Goal: Transaction & Acquisition: Purchase product/service

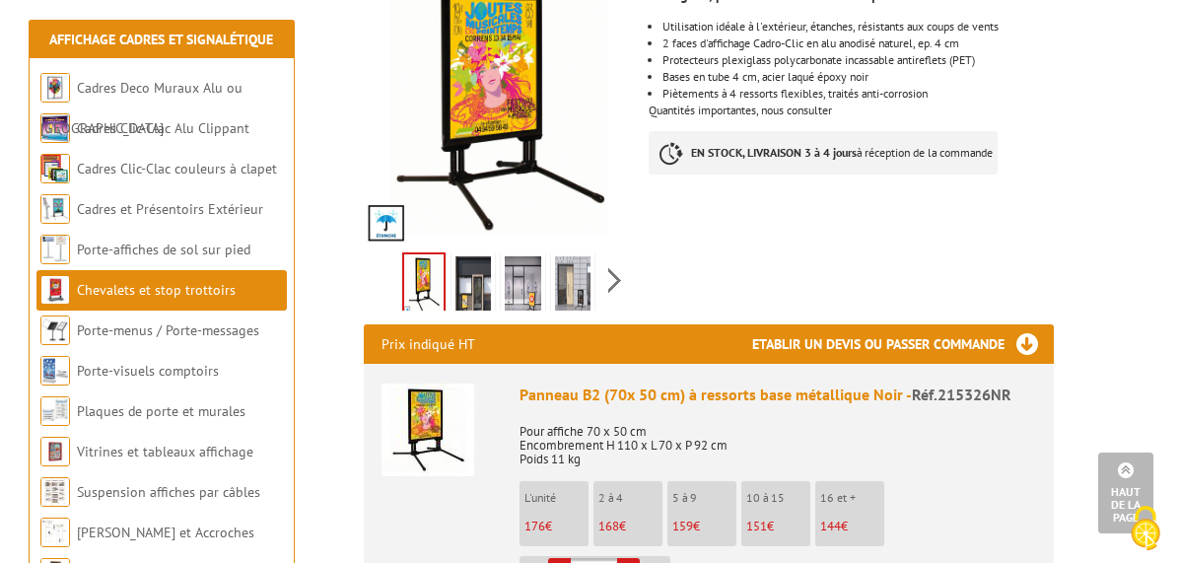
scroll to position [493, 0]
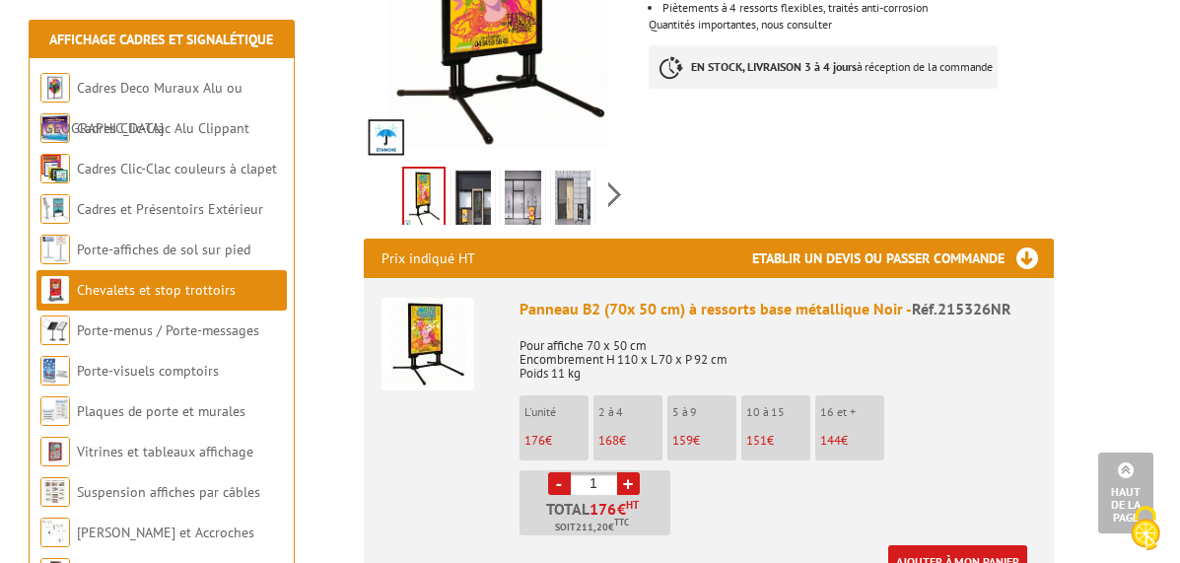
click at [640, 472] on link "+" at bounding box center [628, 483] width 23 height 23
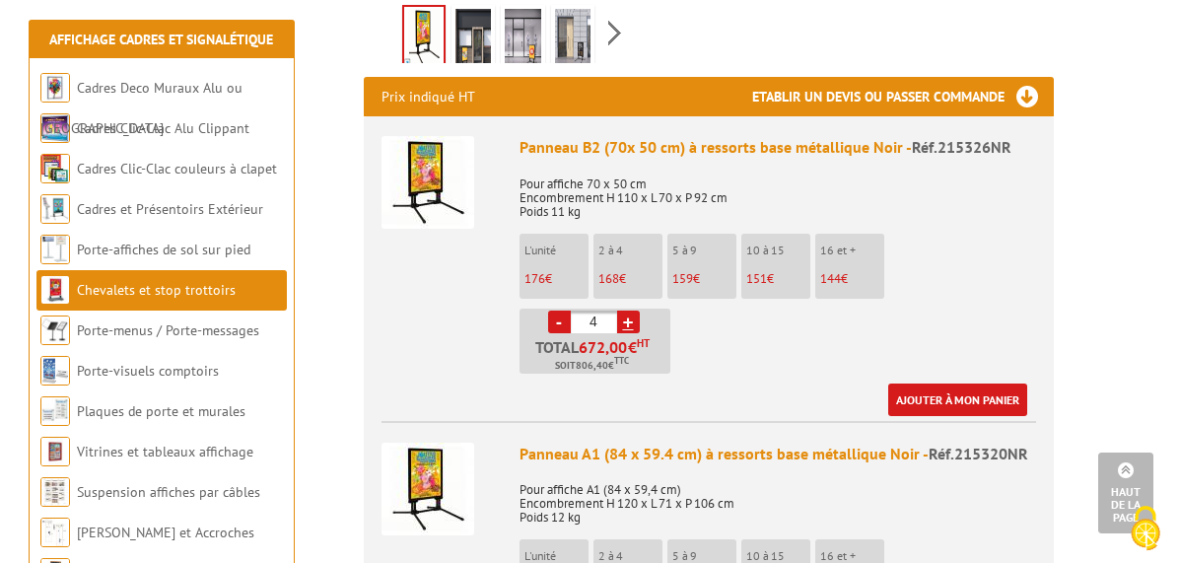
scroll to position [690, 0]
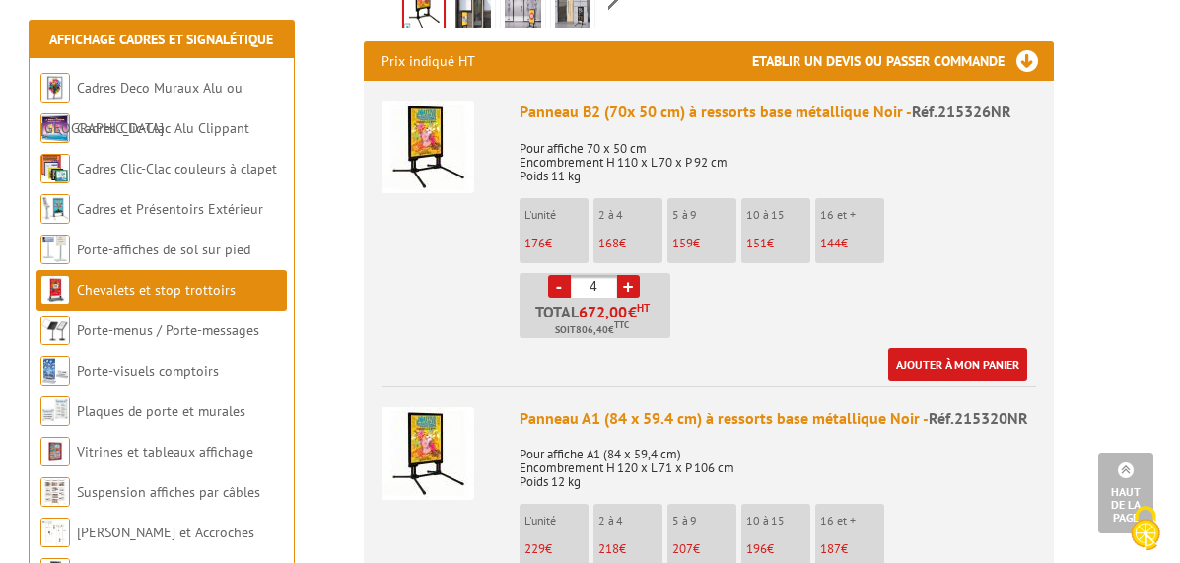
click at [571, 275] on link "-" at bounding box center [559, 286] width 23 height 23
type input "1"
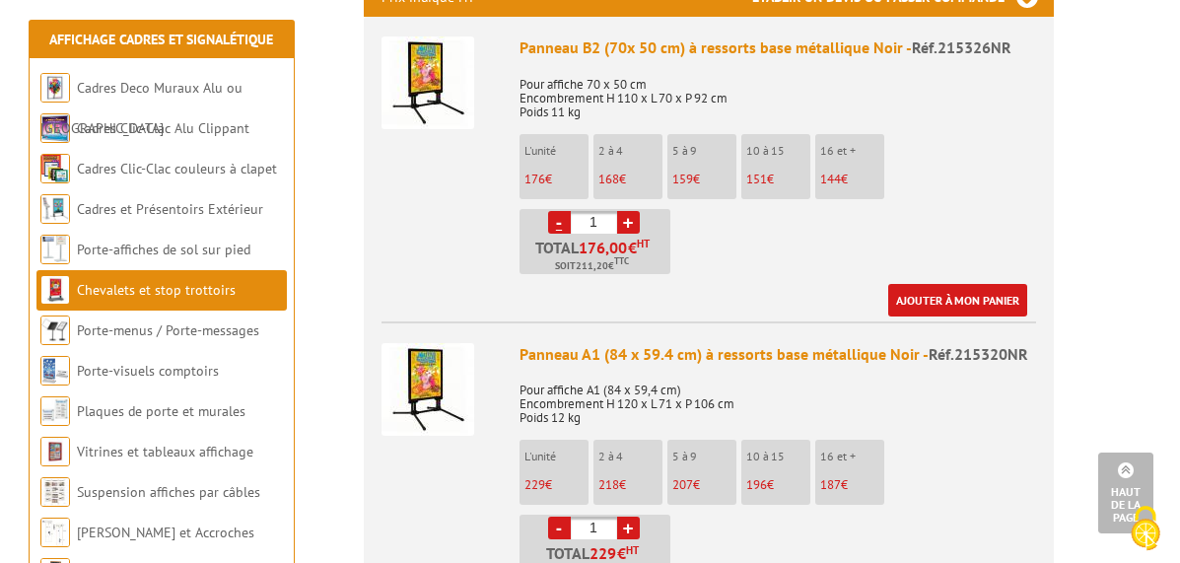
scroll to position [788, 0]
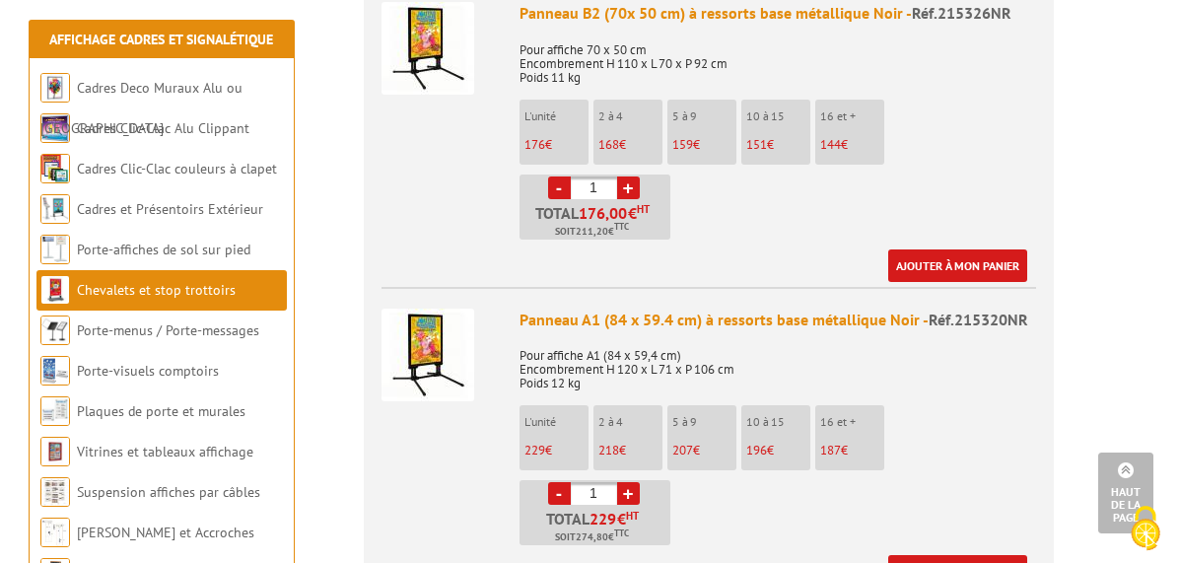
click at [1036, 335] on p "Pour affiche A1 (84 x 59,4 cm) Encombrement H 120 x L 71 x P 106 cm Poids 12 kg" at bounding box center [777, 362] width 516 height 55
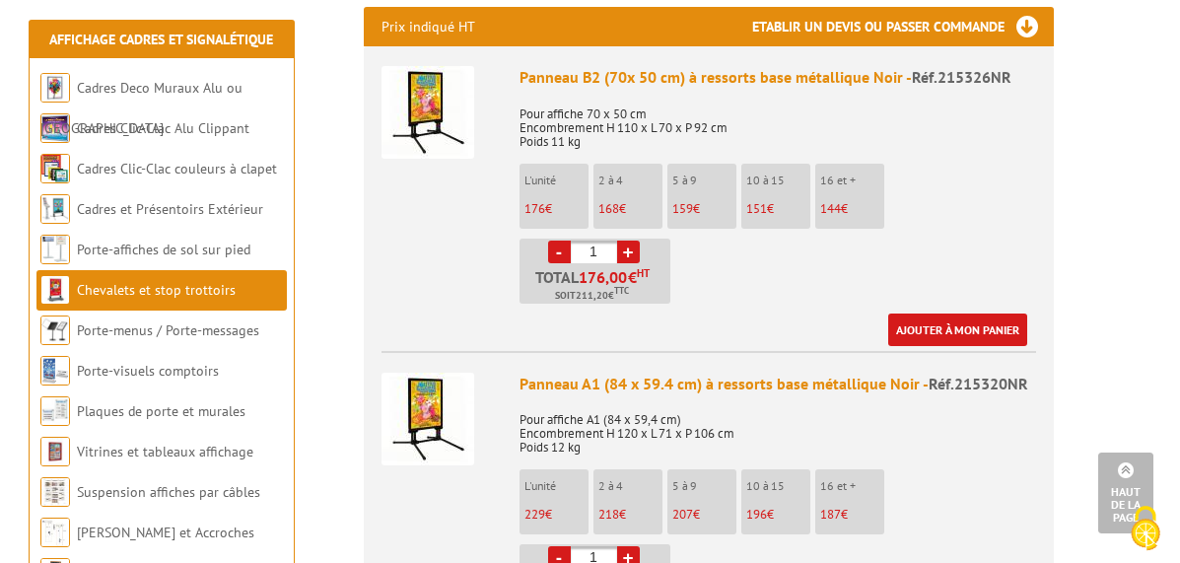
scroll to position [690, 0]
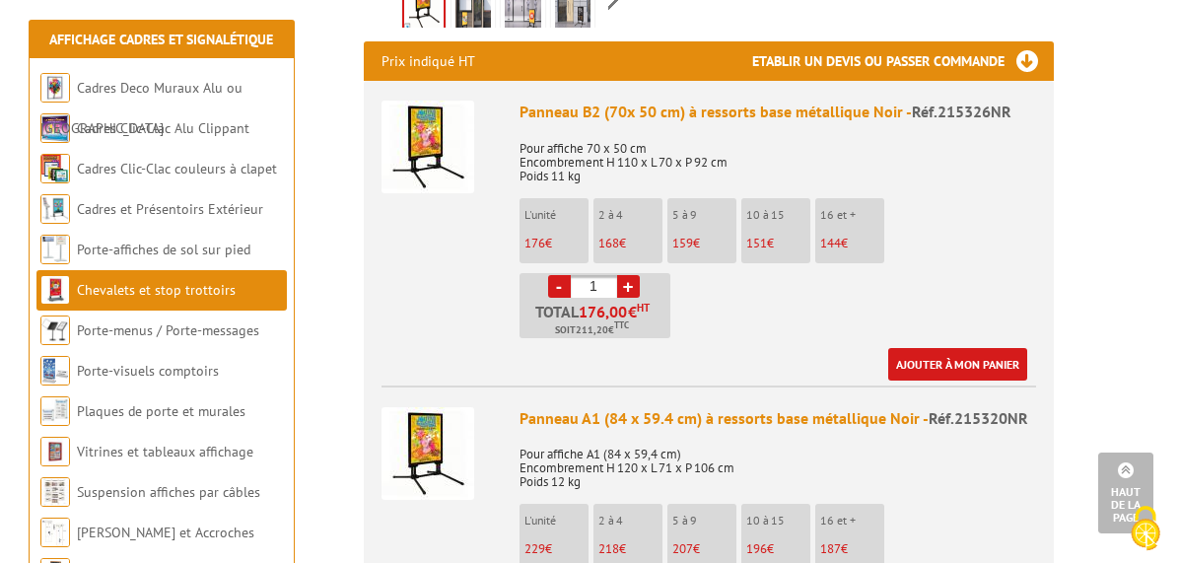
click at [1036, 214] on div "Panneau B2 (70x 50 cm) à ressorts base métallique Noir - Réf.215326NR Pour affi…" at bounding box center [777, 241] width 516 height 280
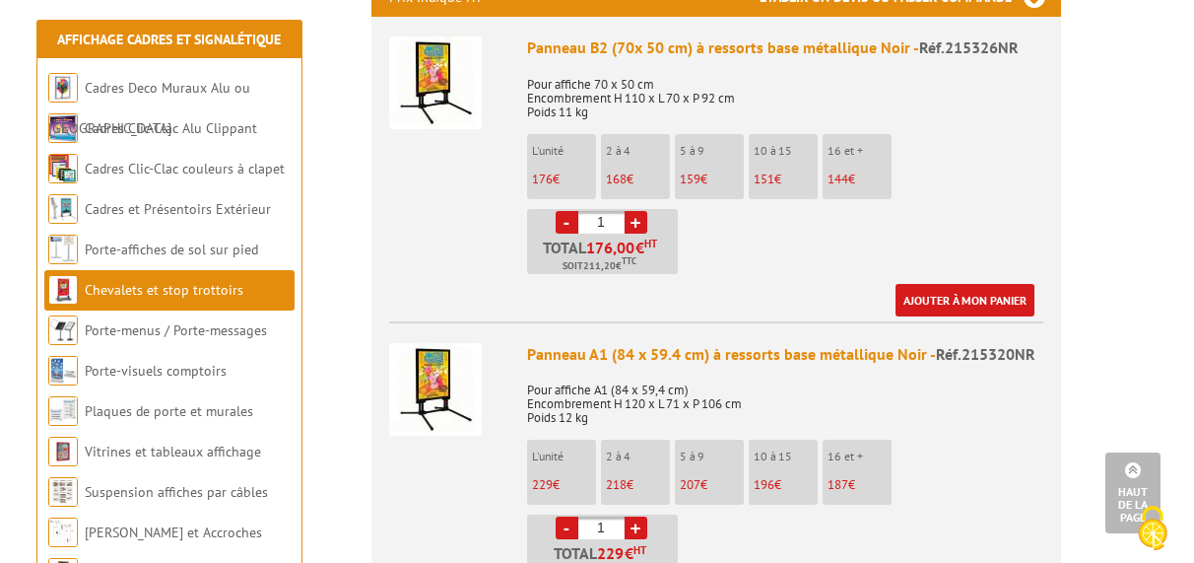
scroll to position [788, 0]
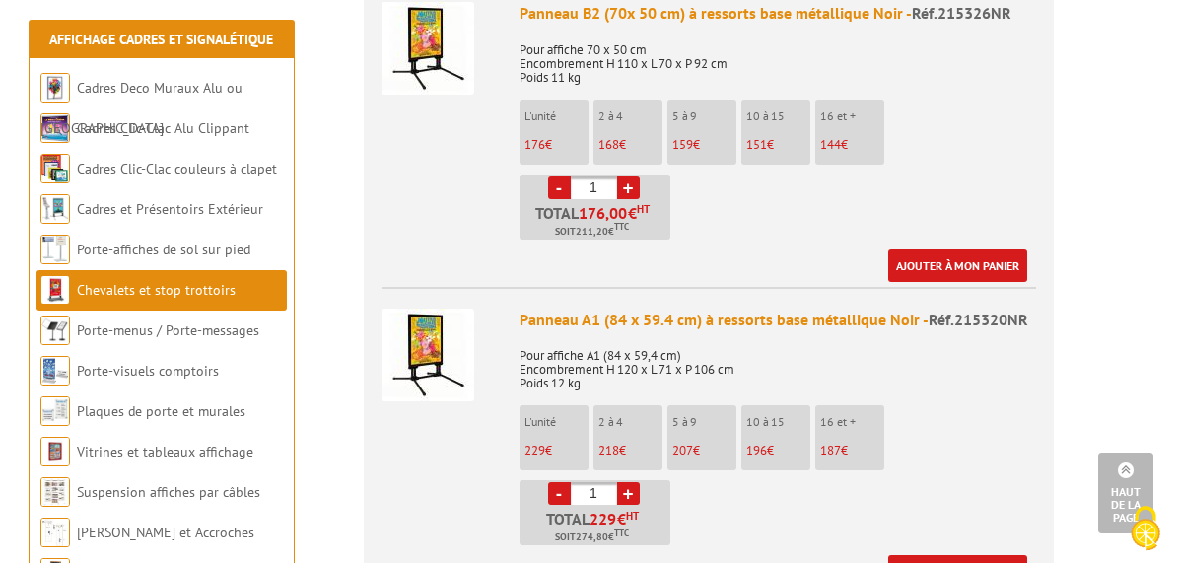
click at [640, 482] on link "+" at bounding box center [628, 493] width 23 height 23
type input "4"
click at [1027, 555] on link "Ajouter à mon panier" at bounding box center [957, 571] width 139 height 33
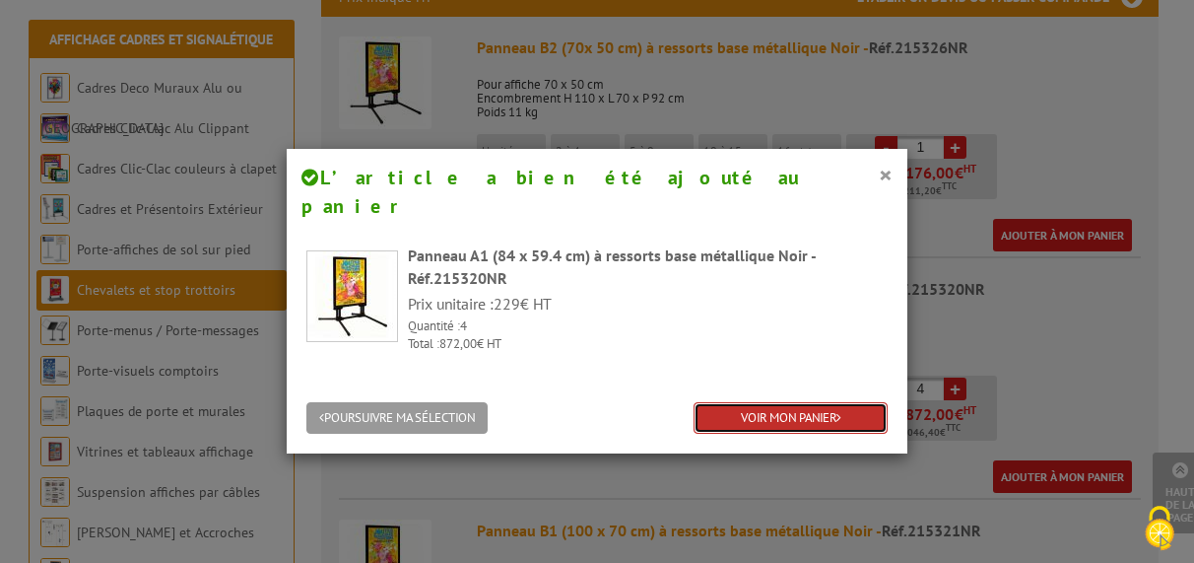
click at [783, 402] on link "VOIR MON PANIER" at bounding box center [791, 418] width 194 height 33
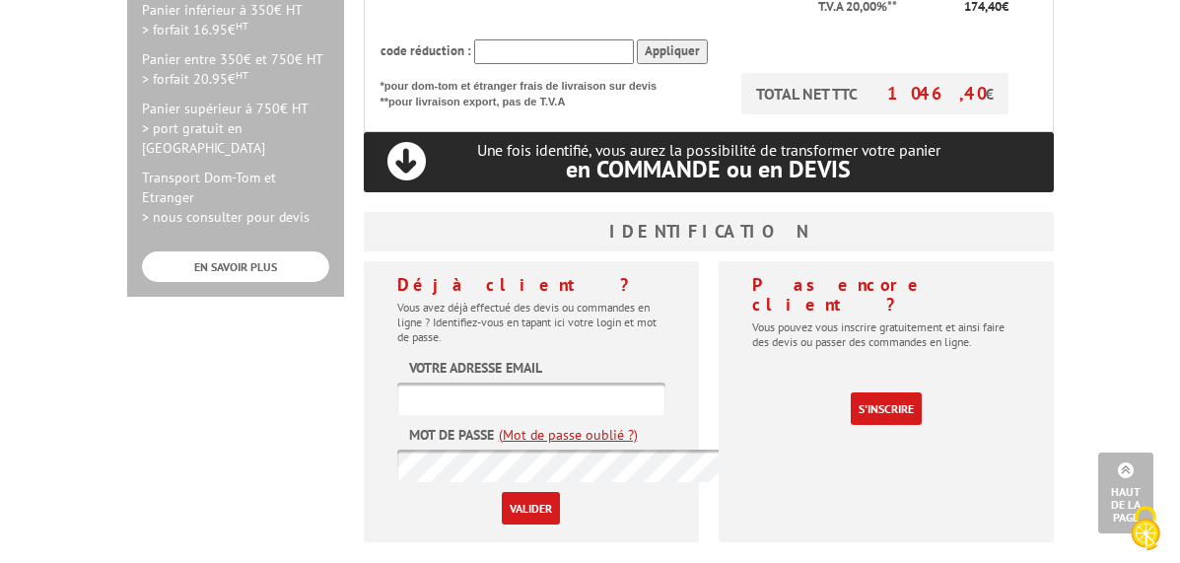
scroll to position [690, 0]
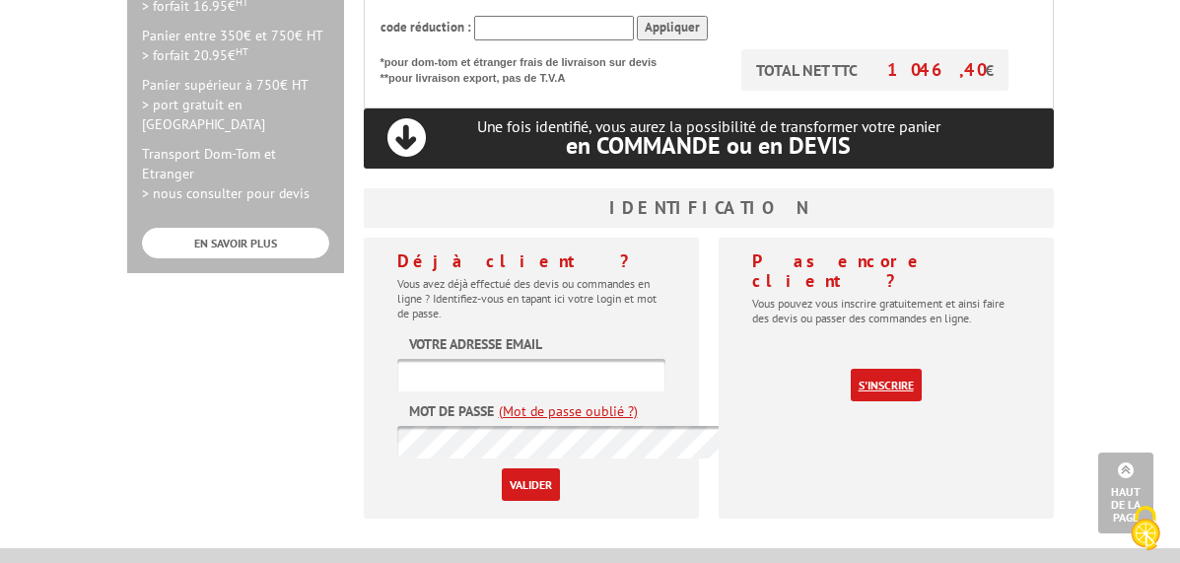
click at [921, 369] on link "S'inscrire" at bounding box center [885, 385] width 71 height 33
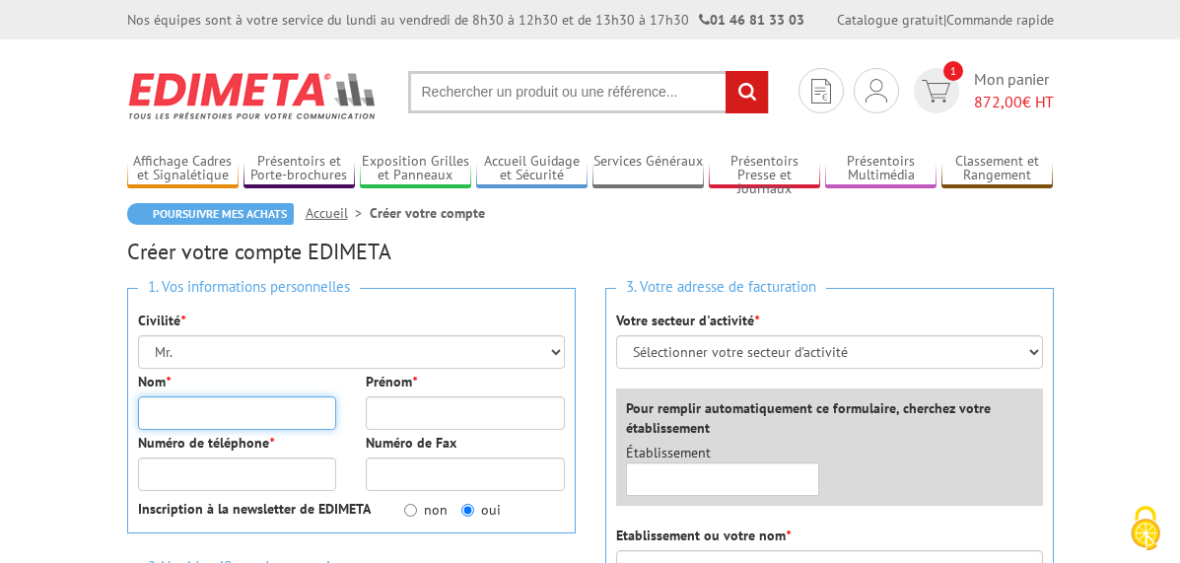
click at [138, 429] on input "Nom *" at bounding box center [237, 413] width 199 height 34
click at [138, 421] on input "Nom *" at bounding box center [237, 413] width 199 height 34
type input "Philippe"
type input "DELVALLEE"
type input "0661582456"
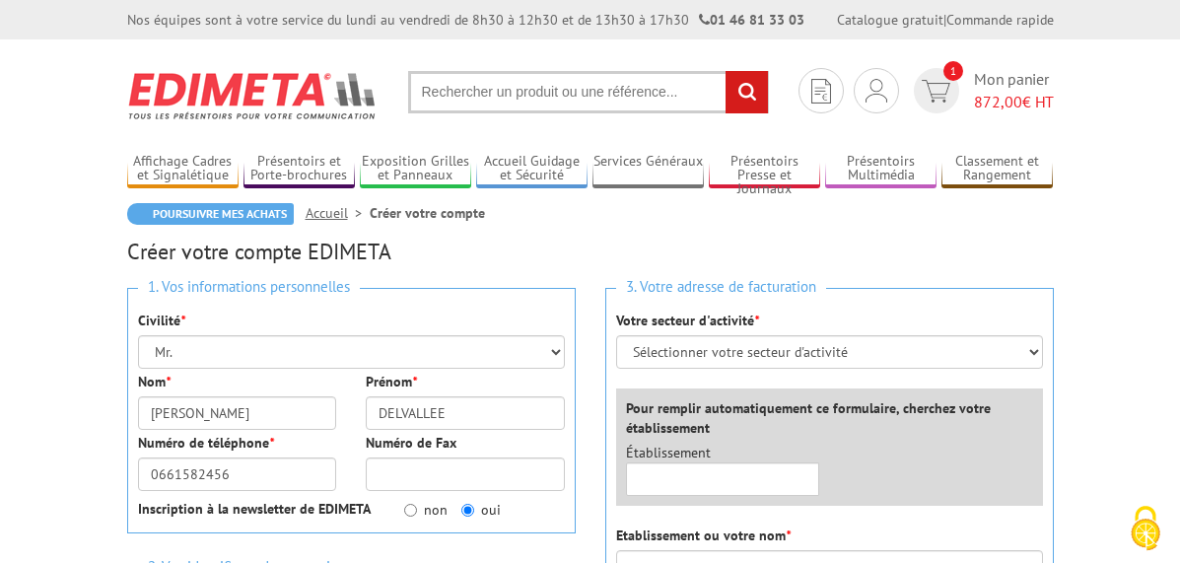
type input "philippe.delvallee@lasallelille.com"
type input "LA SALLE"
type input "2 RUE JEAN LEVASSEUR"
type input "59000"
type input "LILLE"
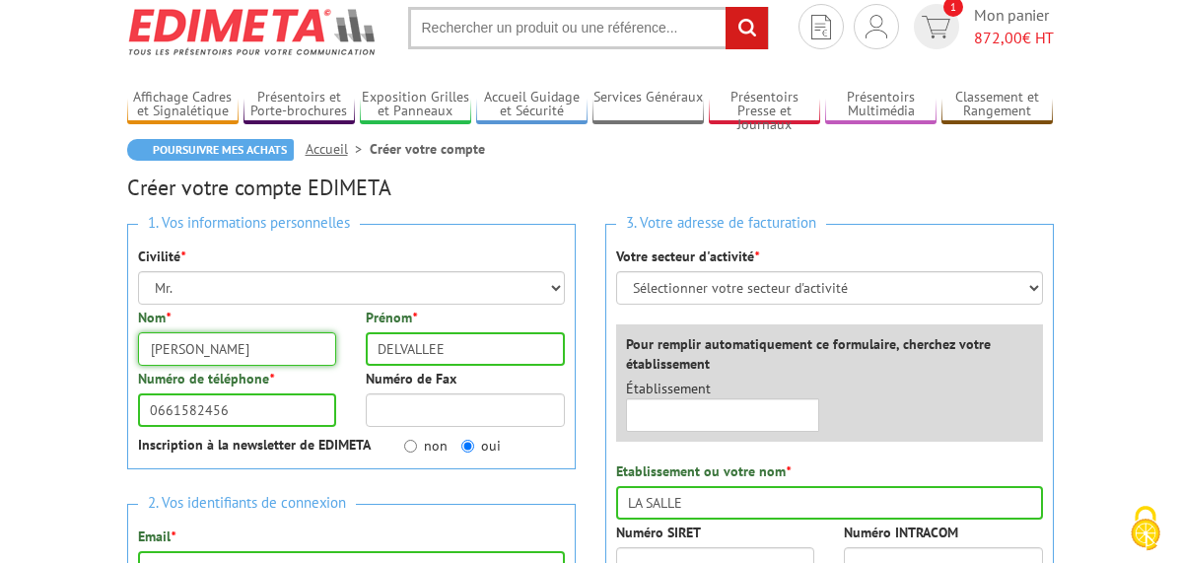
scroll to position [99, 0]
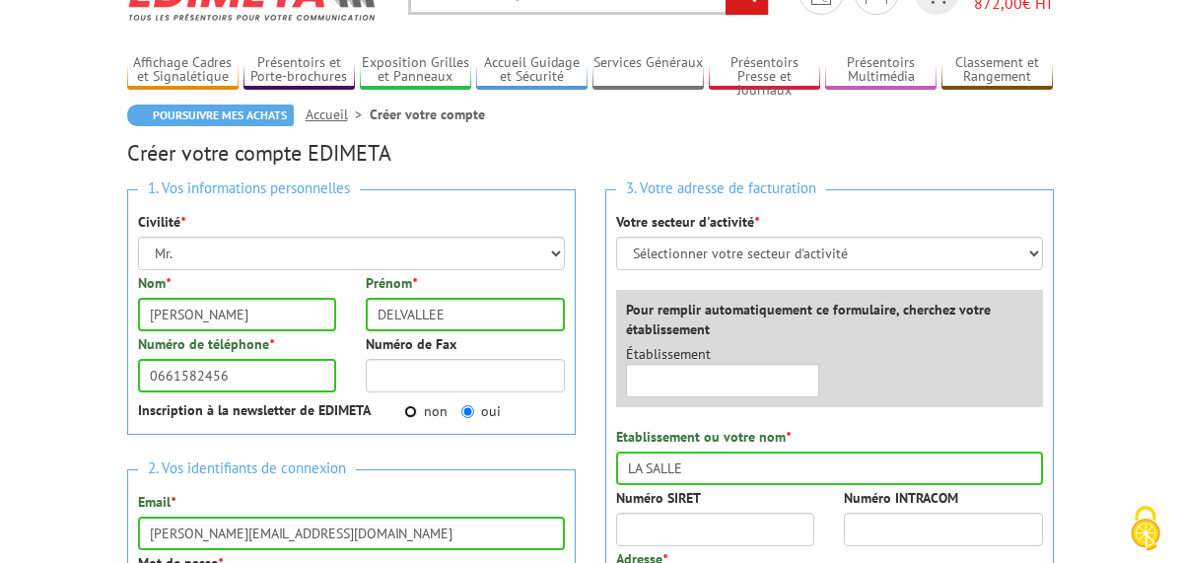
click at [404, 407] on input "non" at bounding box center [410, 411] width 13 height 13
radio input "true"
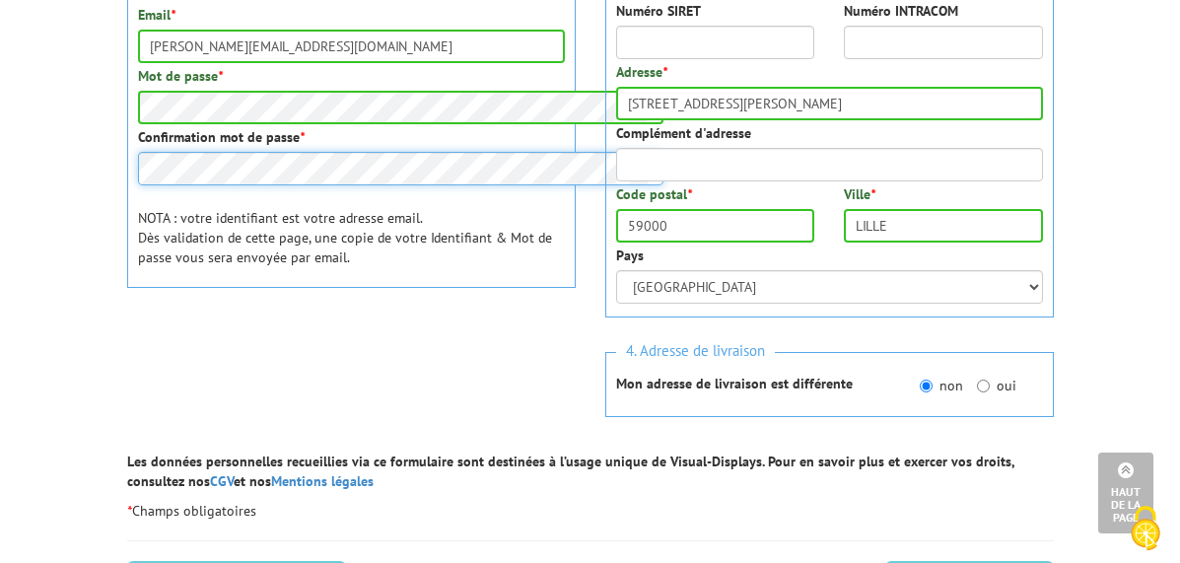
scroll to position [591, 0]
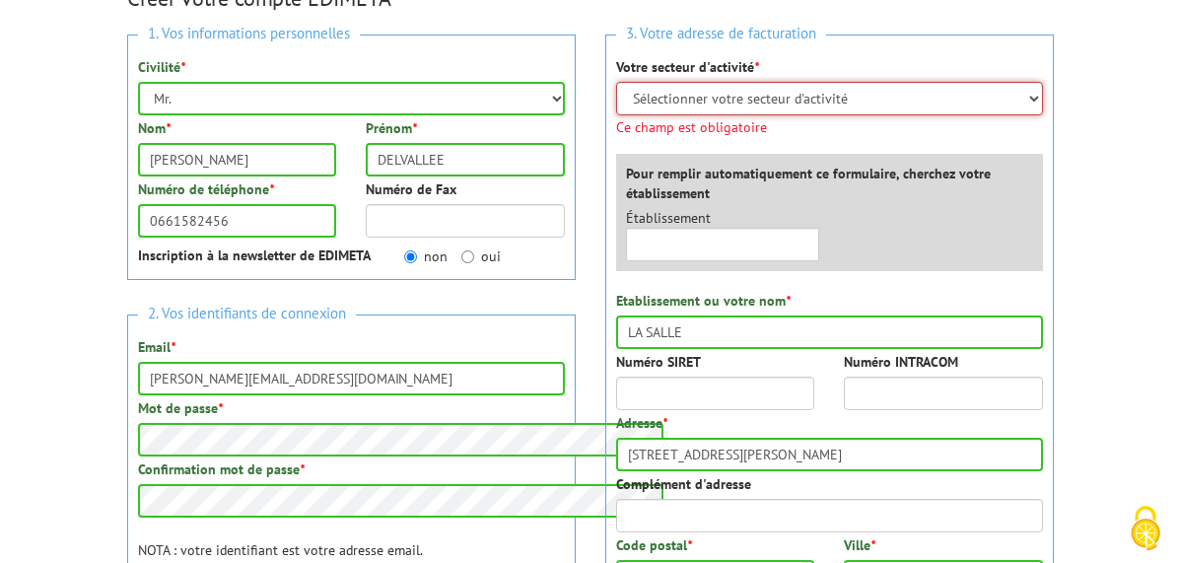
click at [735, 93] on select "Sélectionner votre secteur d'activité Administrations et collectivités Magasins…" at bounding box center [829, 99] width 427 height 34
select select "878"
click at [616, 82] on select "Sélectionner votre secteur d'activité Administrations et collectivités Magasins…" at bounding box center [829, 99] width 427 height 34
click at [734, 96] on select "Sélectionner votre secteur d'activité Administrations et collectivités Magasins…" at bounding box center [829, 99] width 427 height 34
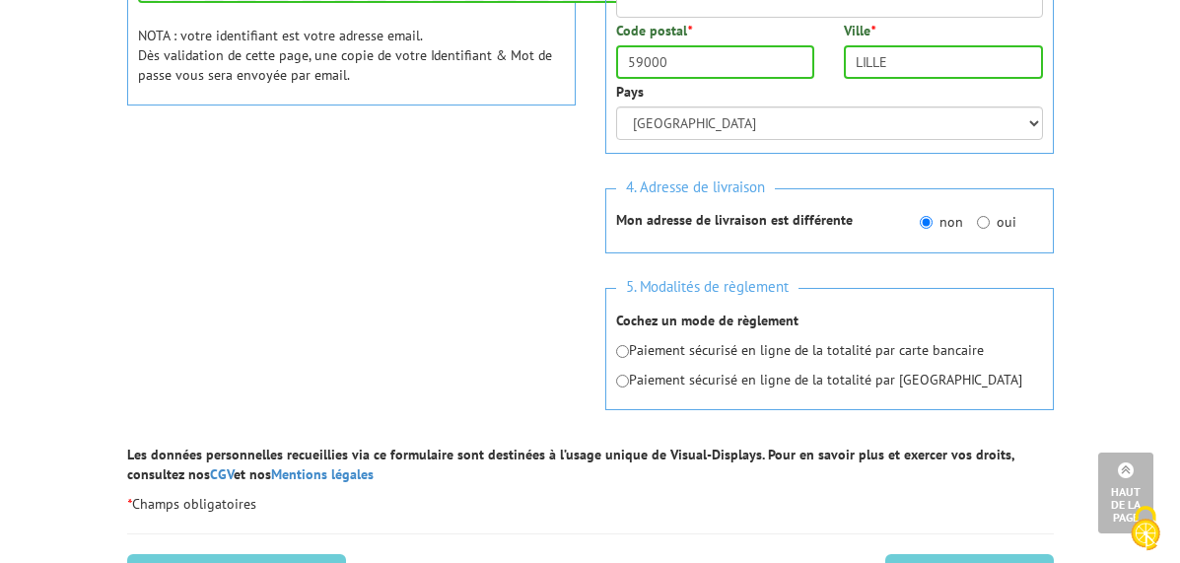
scroll to position [647, 0]
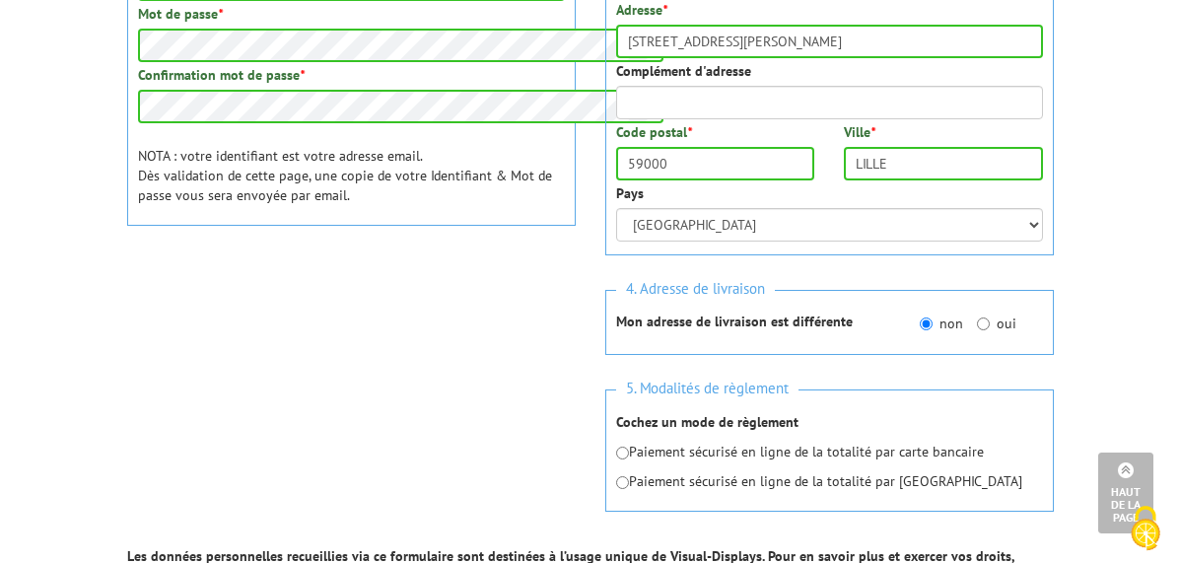
click at [884, 376] on h3 "5. Modalités de règlement" at bounding box center [829, 388] width 427 height 27
click at [625, 446] on input "radio" at bounding box center [622, 452] width 13 height 13
radio input "true"
click at [1038, 512] on div "3. Votre adresse de facturation Votre secteur d'activité * Sélectionner votre s…" at bounding box center [829, 86] width 478 height 920
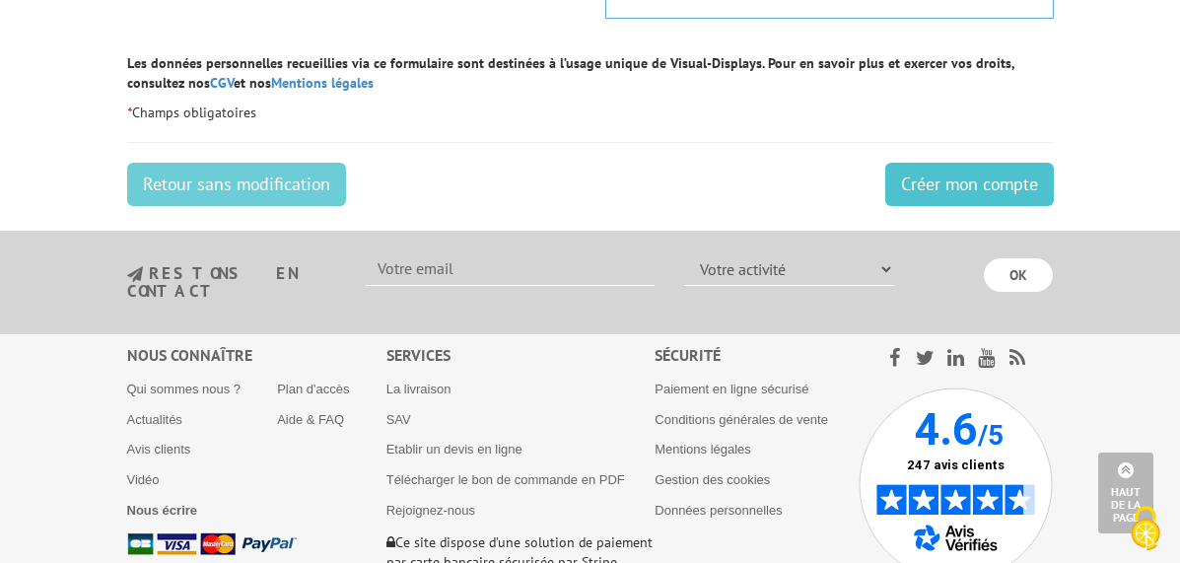
scroll to position [1042, 0]
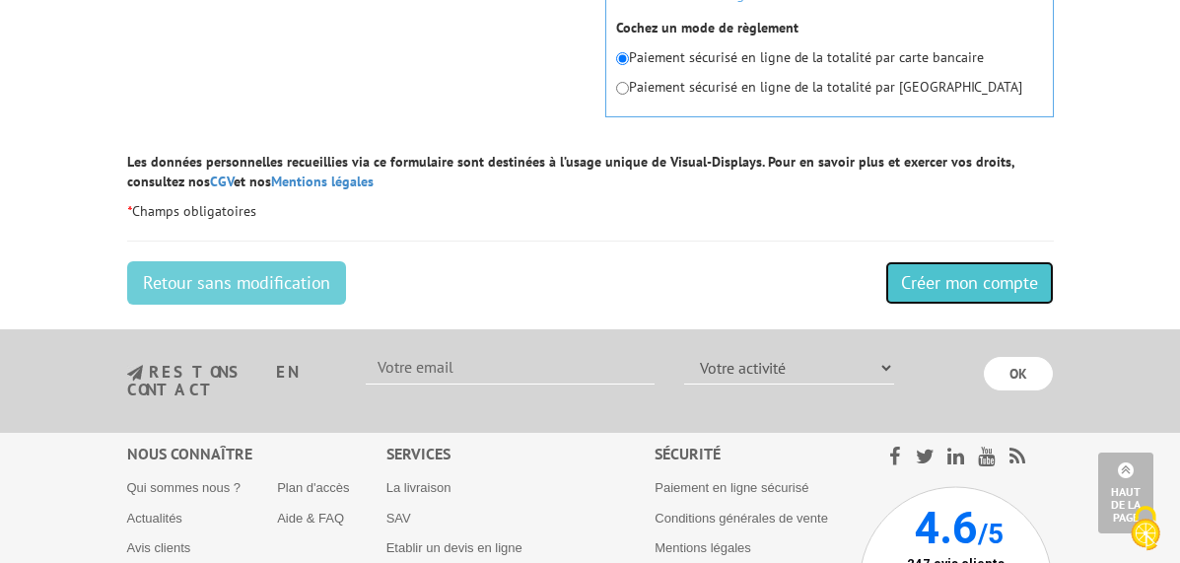
click at [1040, 261] on input "Créer mon compte" at bounding box center [969, 282] width 169 height 43
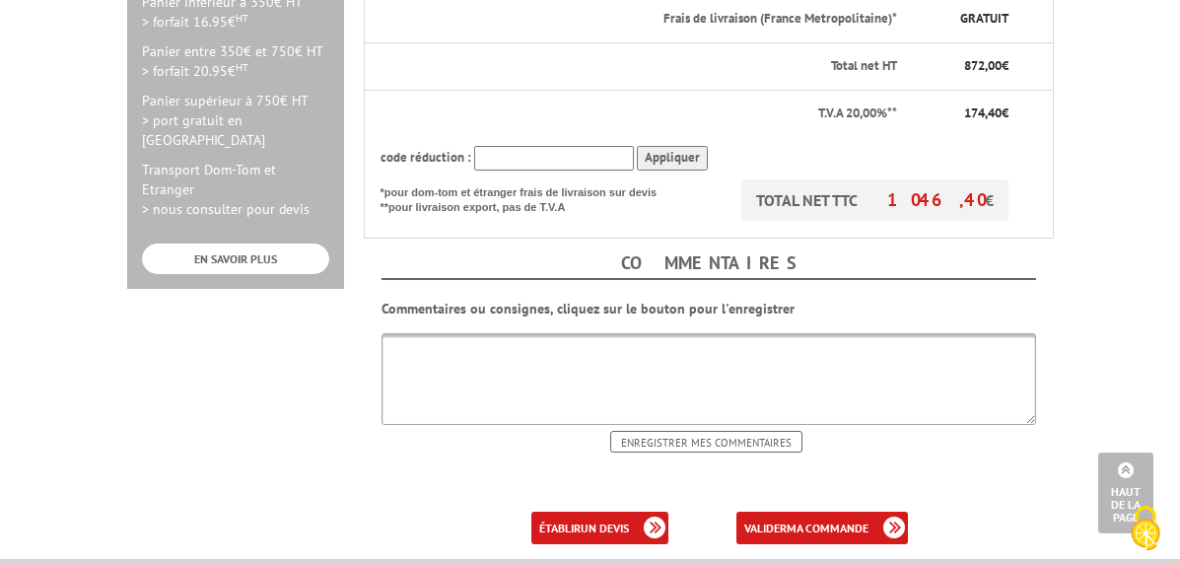
scroll to position [690, 0]
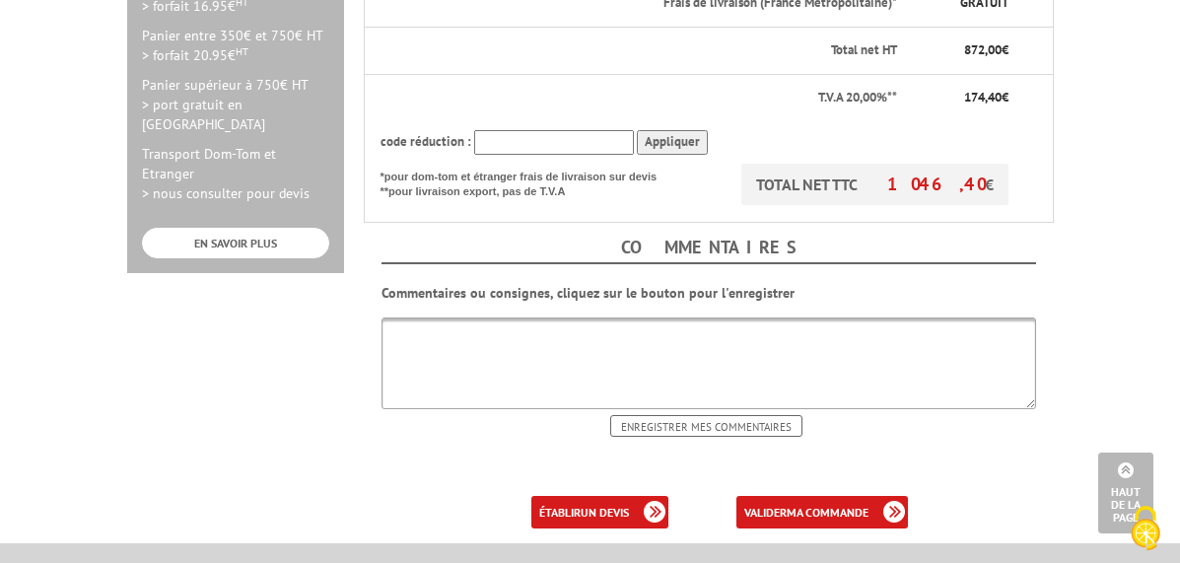
click at [400, 317] on textarea at bounding box center [708, 363] width 654 height 92
type textarea "Horaires du lundi au vendredi : 8 h - 17 h 30 Fermé le WE"
click at [881, 496] on link "valider ma commande" at bounding box center [821, 512] width 171 height 33
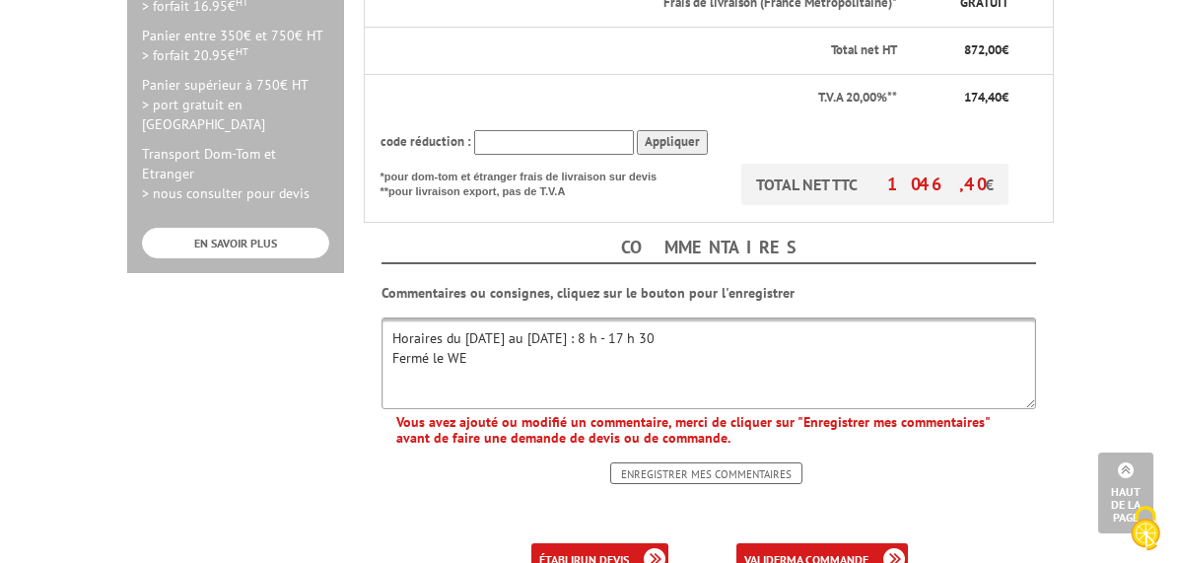
click at [731, 462] on input "Enregistrer mes commentaires" at bounding box center [706, 473] width 192 height 22
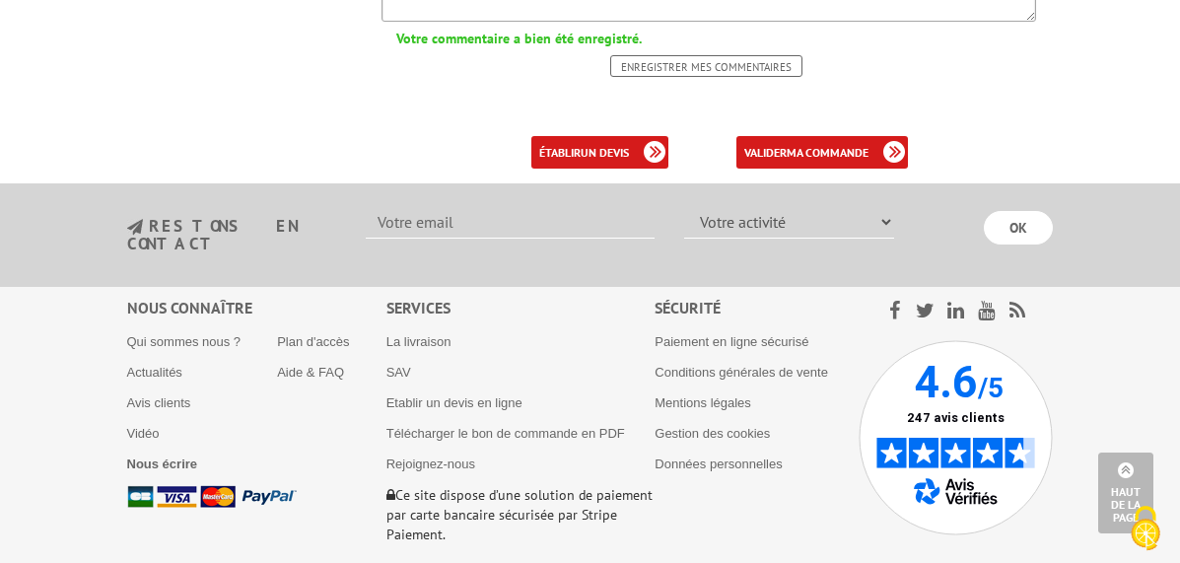
scroll to position [807, 0]
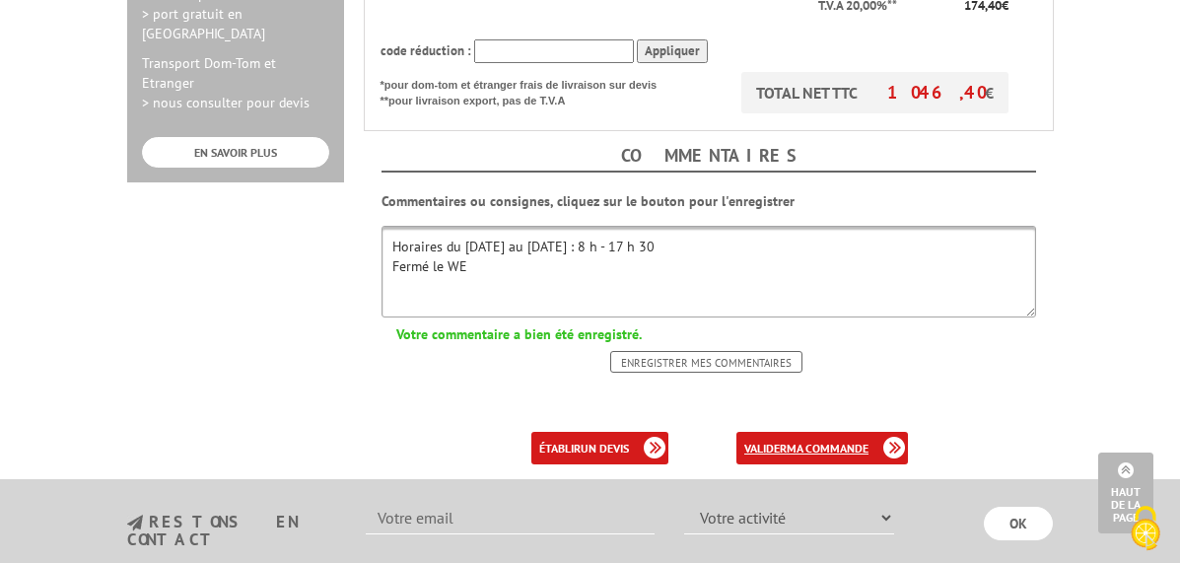
click at [831, 432] on link "valider ma commande" at bounding box center [821, 448] width 171 height 33
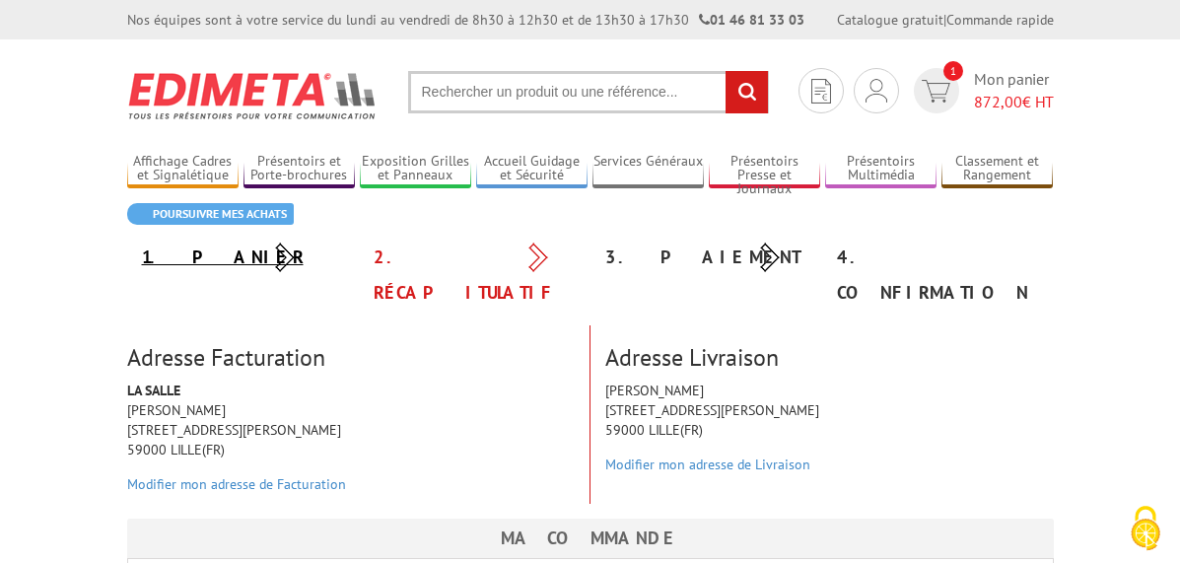
click at [142, 257] on link "1. Panier" at bounding box center [223, 256] width 162 height 23
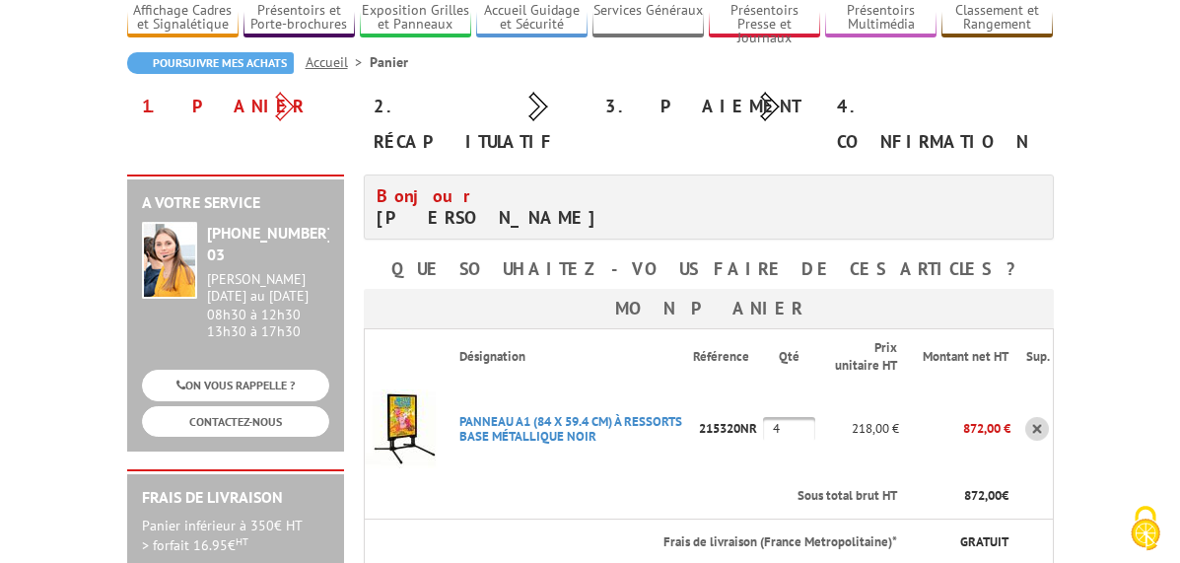
scroll to position [197, 0]
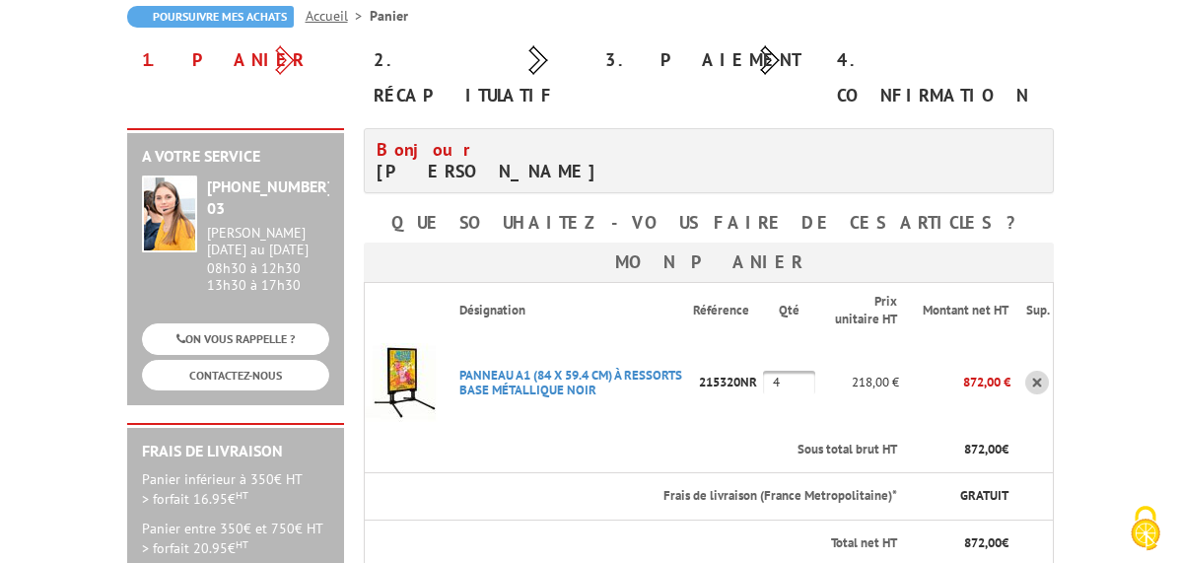
drag, startPoint x: 869, startPoint y: 347, endPoint x: 752, endPoint y: 326, distance: 119.1
click at [752, 338] on tr "PANNEAU A1 (84 X 59.4 CM) à RESSORTS BASE MéTALLIQUE NOIR Code promo non activa…" at bounding box center [708, 382] width 689 height 89
type input "7"
click at [1010, 427] on th "1 449,00 €" at bounding box center [954, 450] width 111 height 46
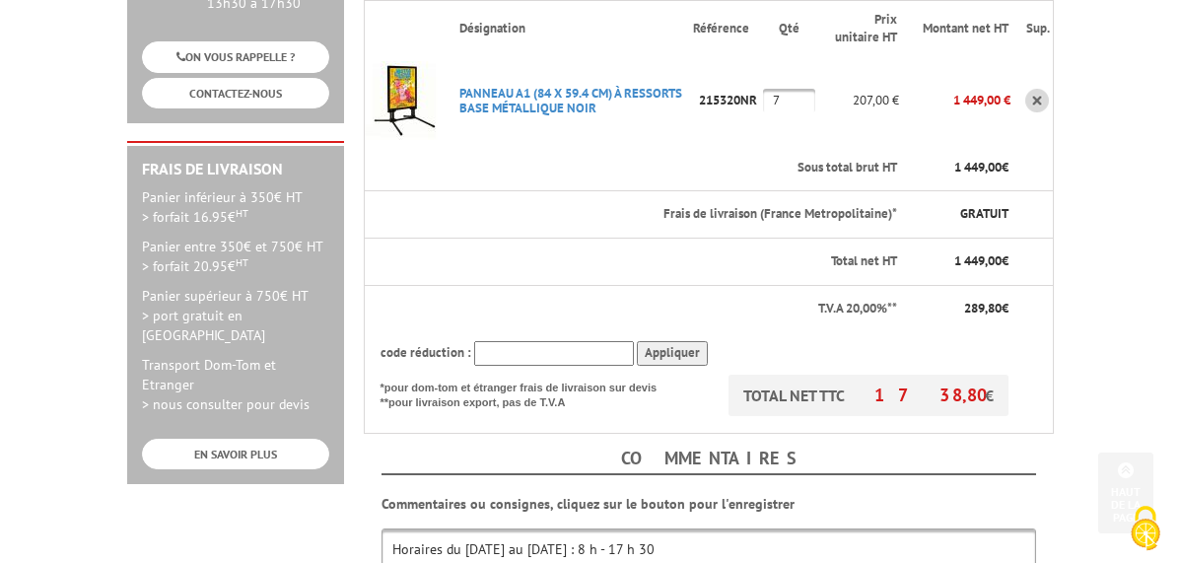
scroll to position [493, 0]
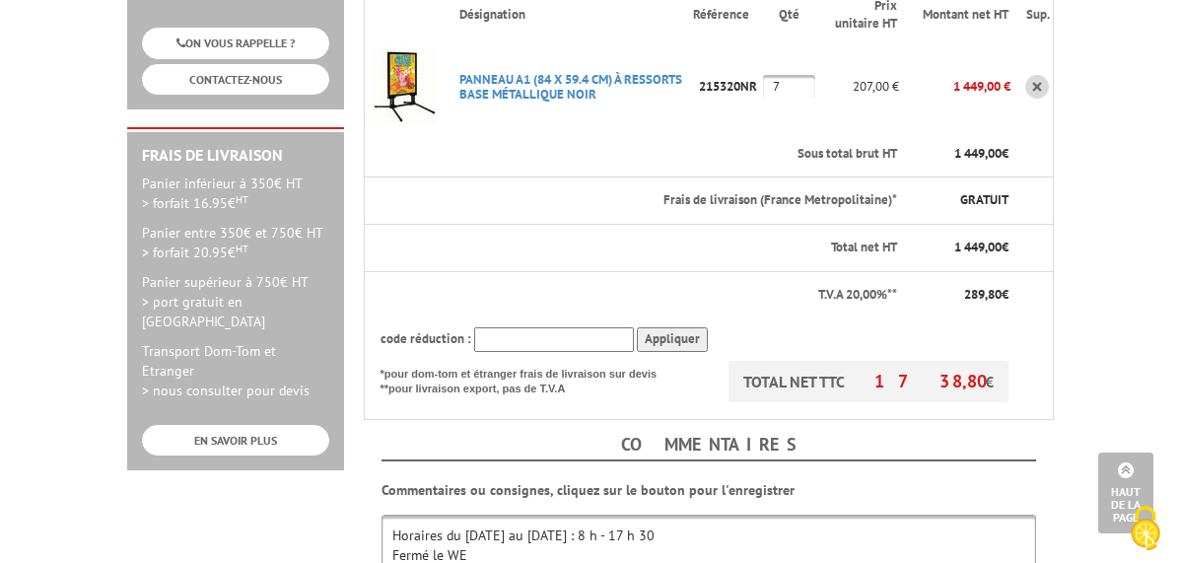
click at [794, 361] on th "TOTAL NET TTC 1 738,80 € *pour dom-tom et étranger frais de livraison sur devis…" at bounding box center [687, 390] width 646 height 59
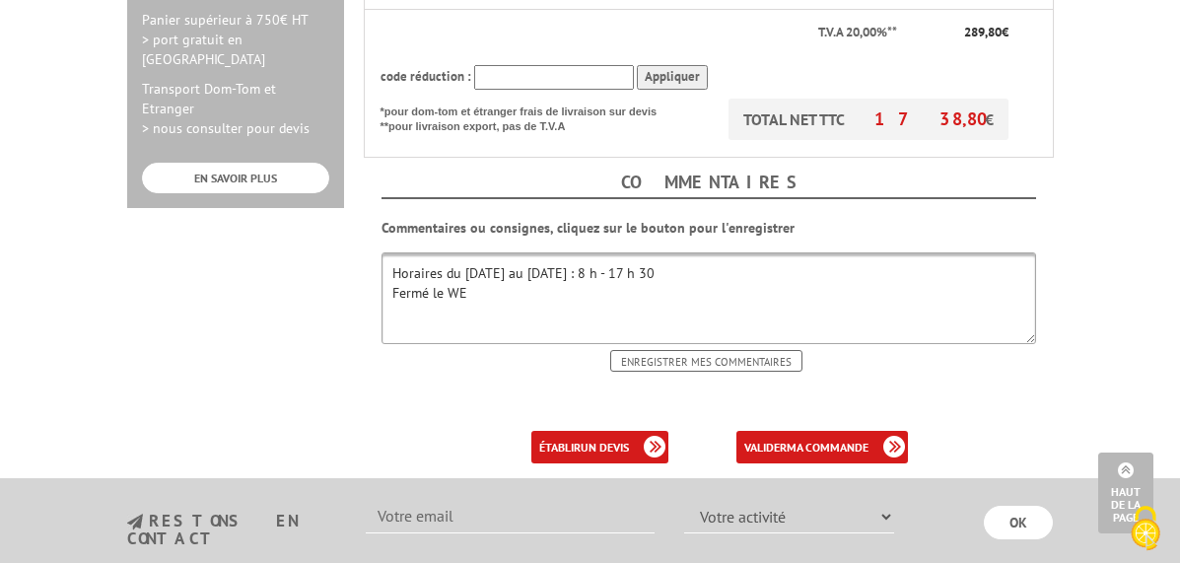
scroll to position [690, 0]
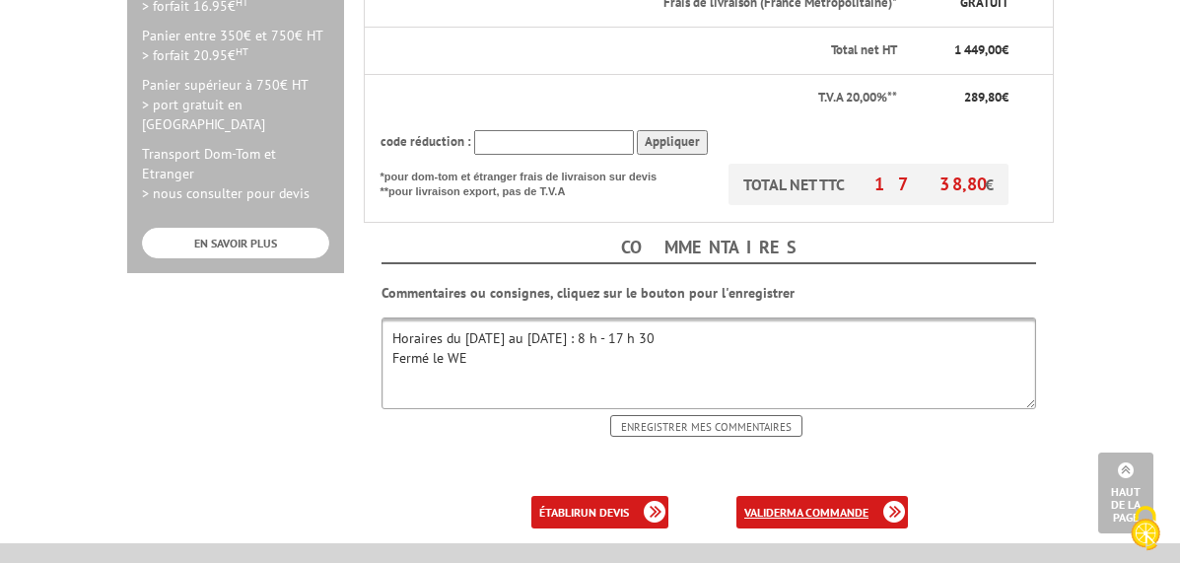
click at [868, 505] on b "ma commande" at bounding box center [827, 512] width 82 height 15
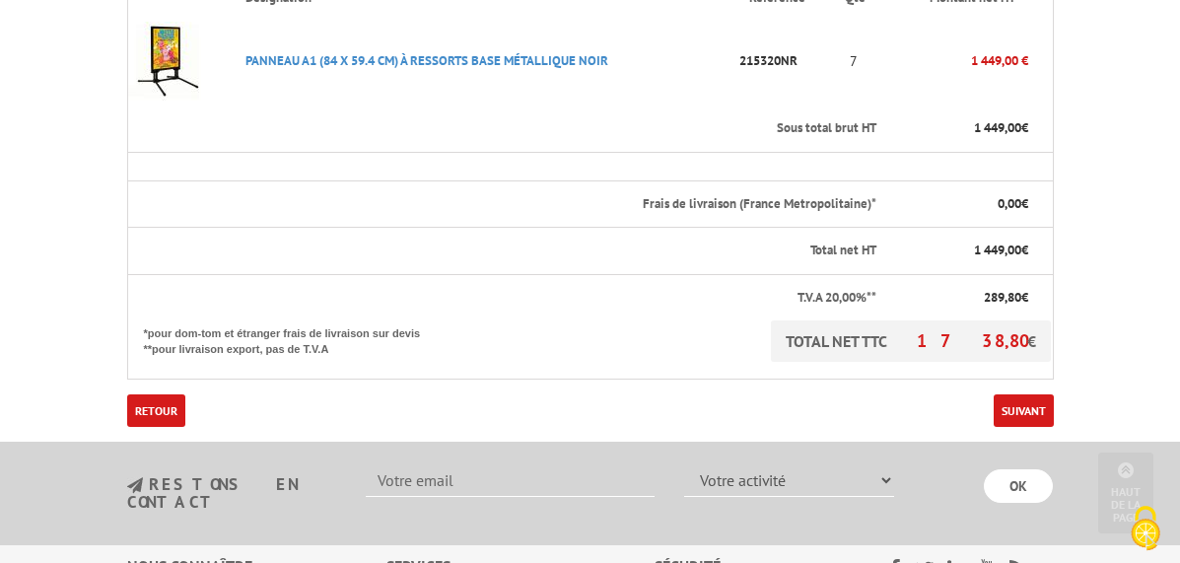
scroll to position [591, 0]
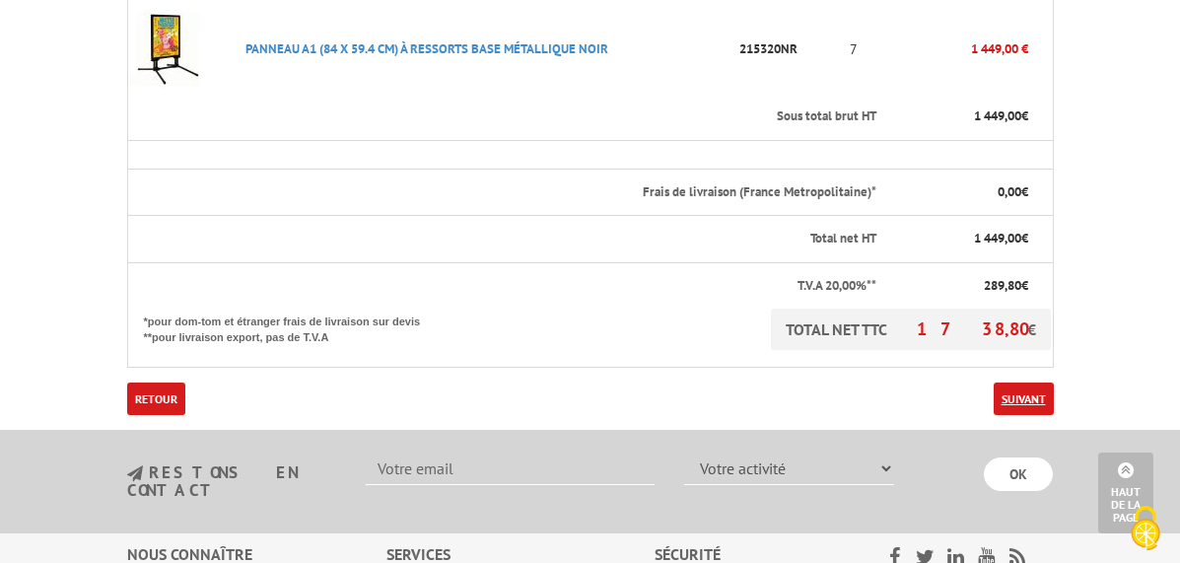
click at [1053, 382] on link "Suivant" at bounding box center [1023, 398] width 60 height 33
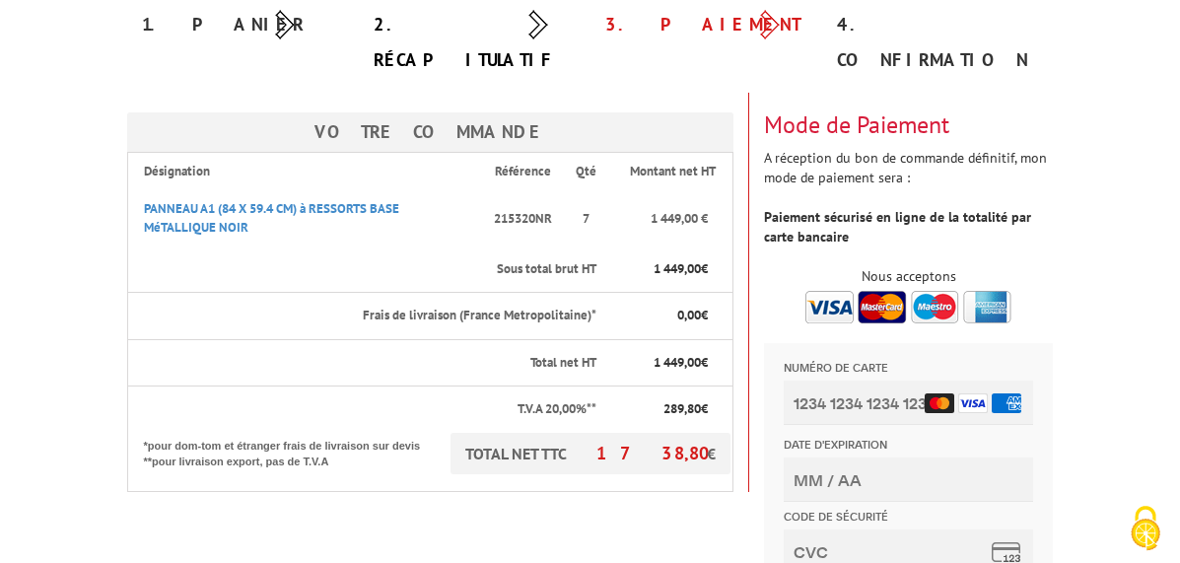
scroll to position [197, 0]
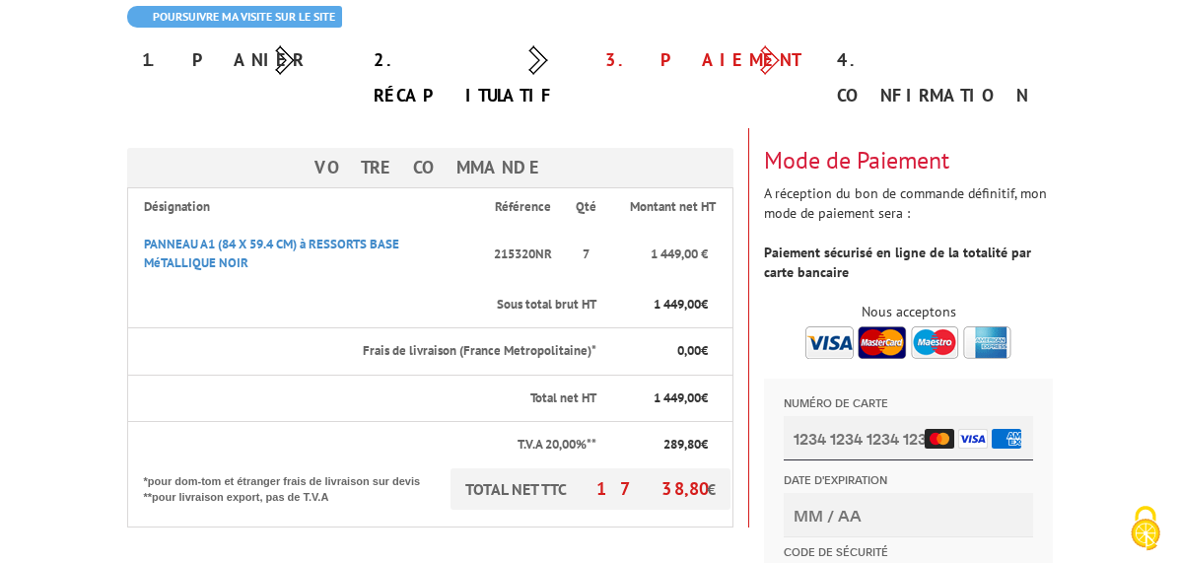
click at [813, 432] on input "Numéro de carte" at bounding box center [907, 438] width 249 height 44
type input "[CREDIT_CARD_NUMBER]"
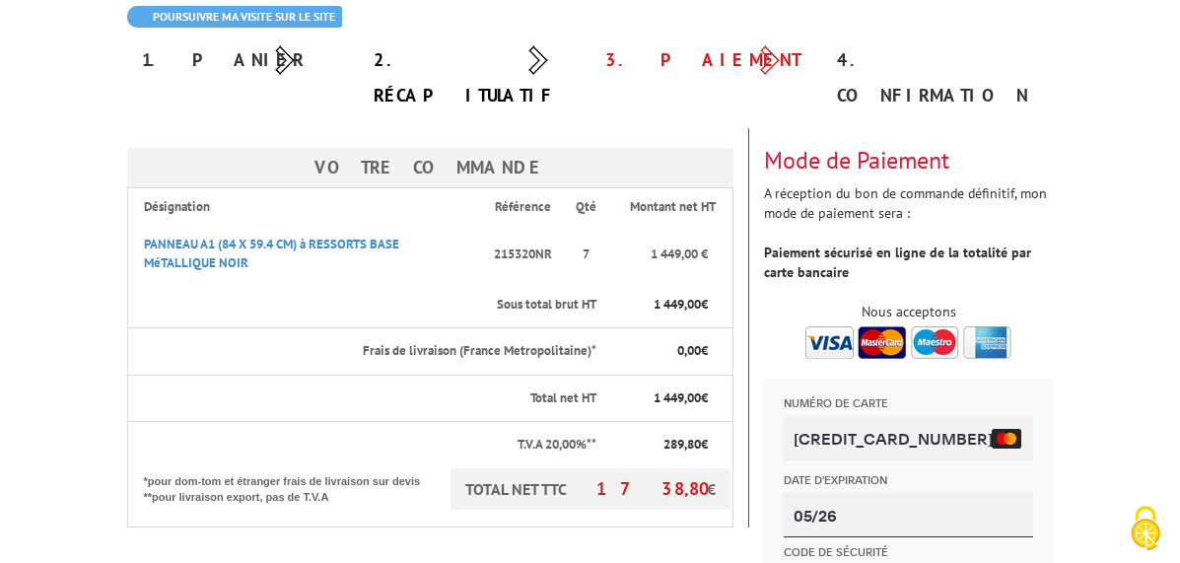
type input "05/26"
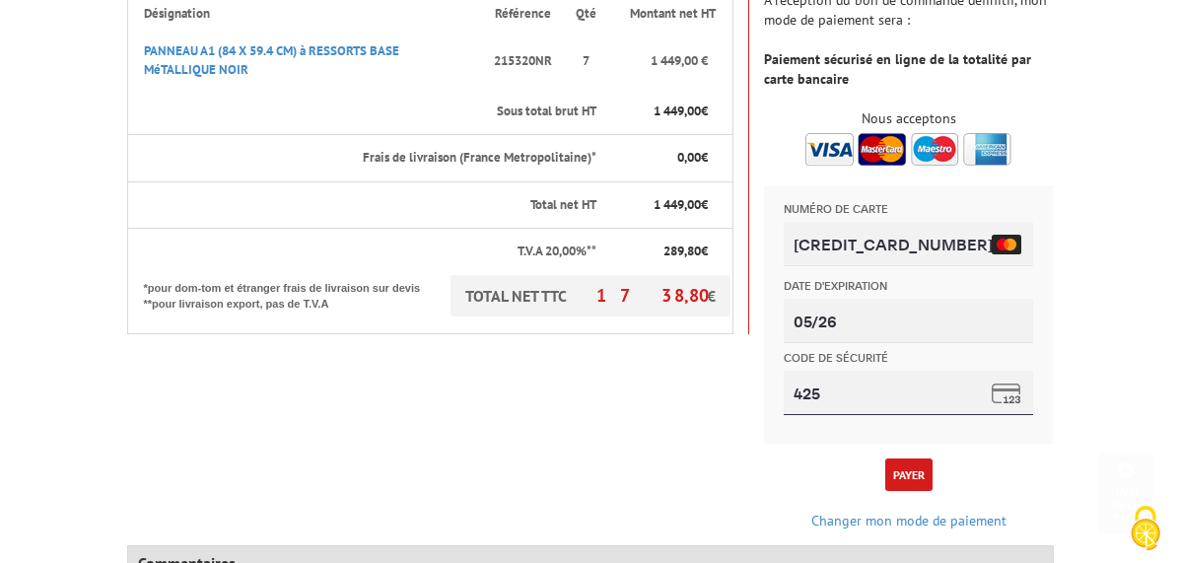
scroll to position [394, 0]
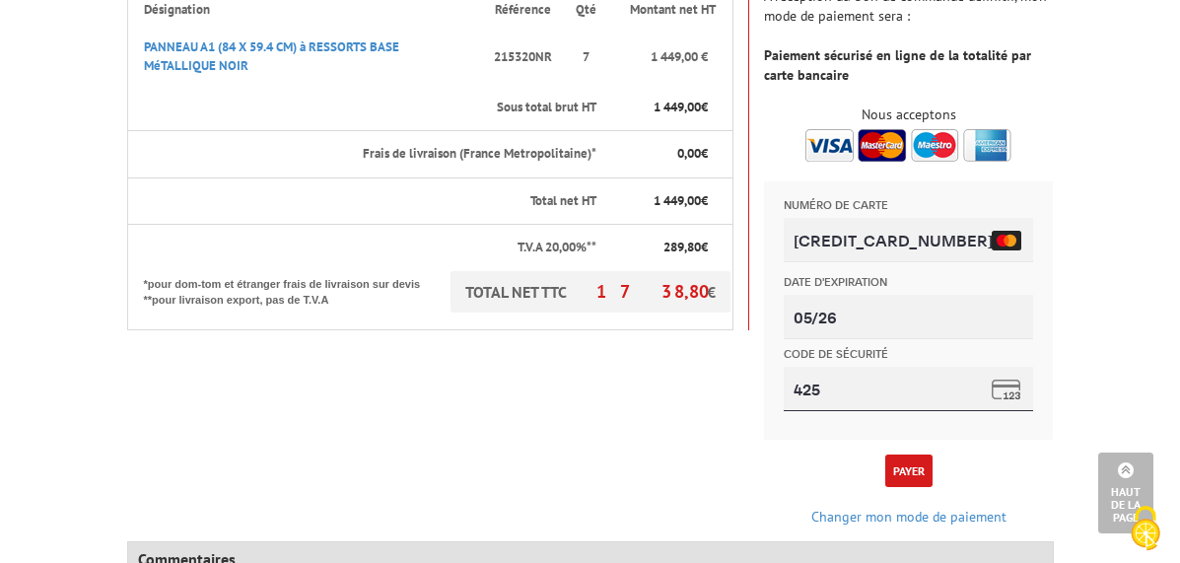
type input "425"
click at [932, 454] on button "Payer" at bounding box center [908, 470] width 47 height 33
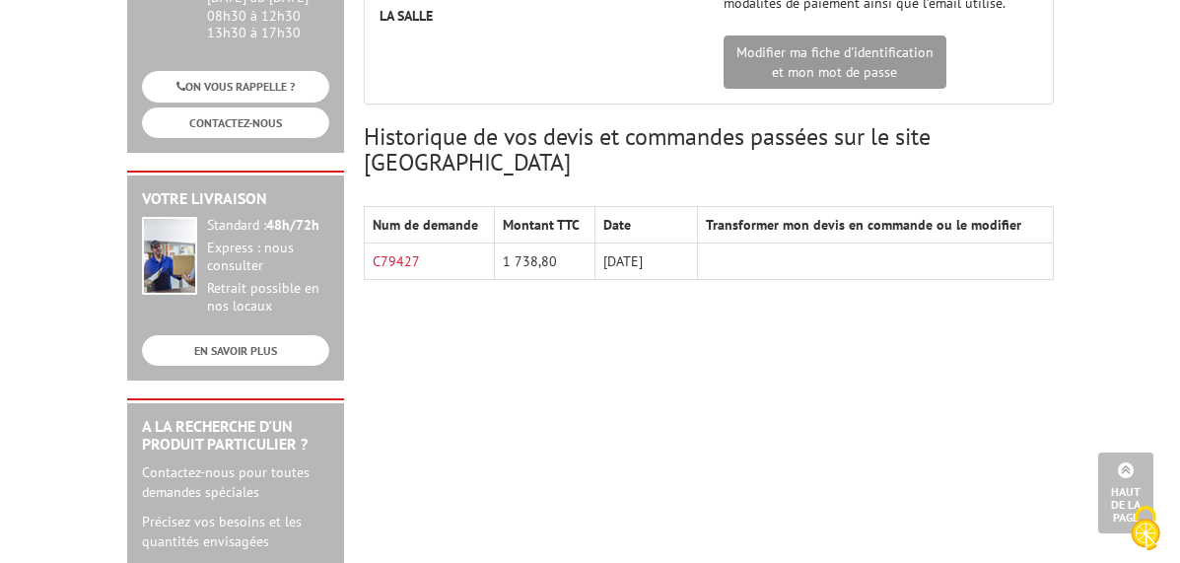
scroll to position [184, 0]
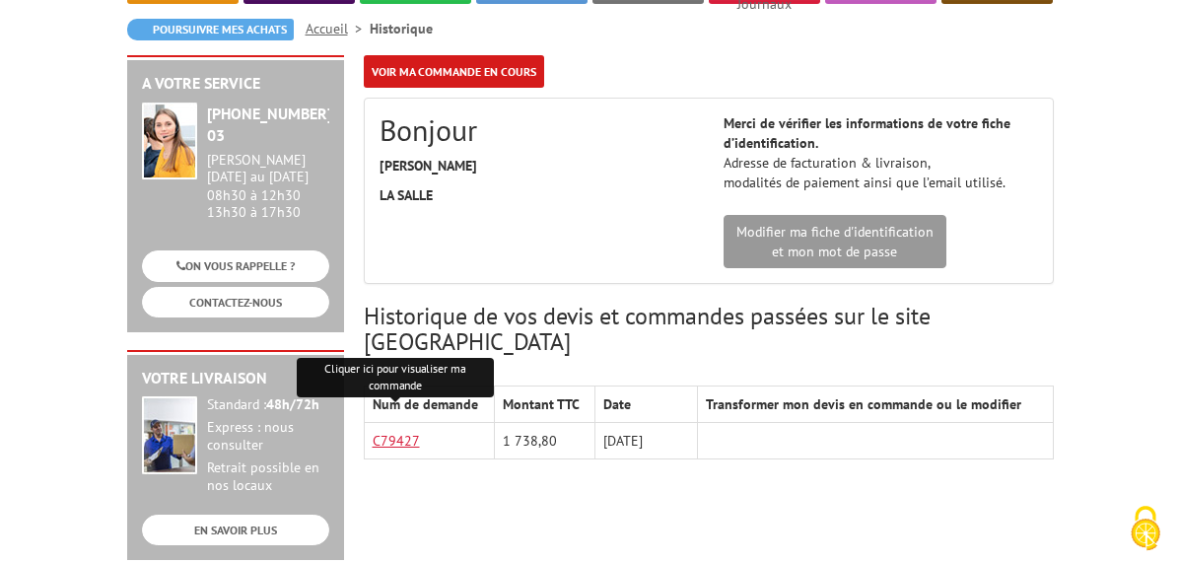
click at [372, 432] on link "C79427" at bounding box center [395, 441] width 47 height 18
